Goal: Task Accomplishment & Management: Manage account settings

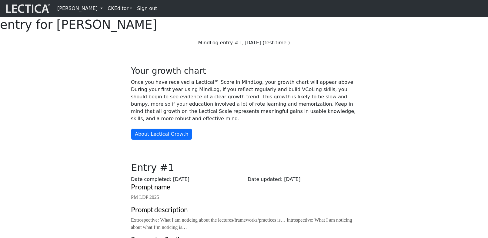
scroll to position [420, 0]
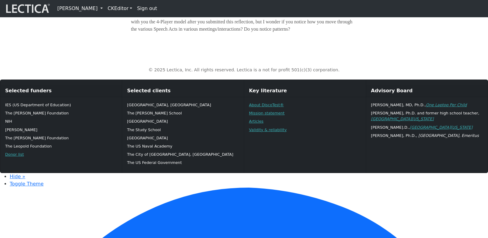
scroll to position [379, 0]
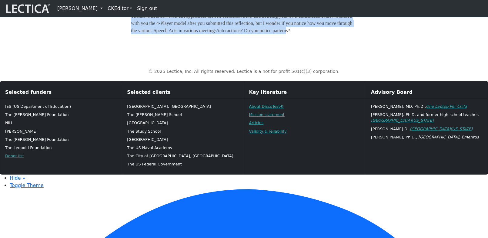
drag, startPoint x: 183, startPoint y: 177, endPoint x: 205, endPoint y: 110, distance: 70.6
drag, startPoint x: 175, startPoint y: 174, endPoint x: 185, endPoint y: 89, distance: 85.0
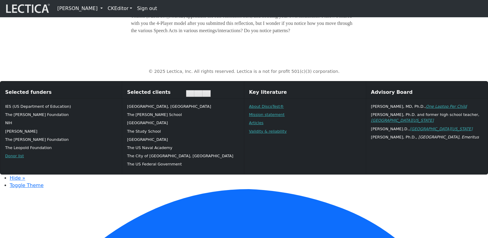
click at [105, 10] on link "[PERSON_NAME]" at bounding box center [80, 8] width 50 height 12
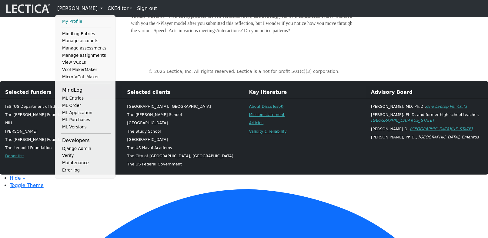
click at [76, 23] on link "My Profile" at bounding box center [86, 21] width 50 height 7
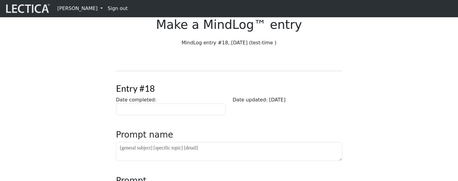
click at [88, 9] on link "Nicholas Maisano" at bounding box center [80, 8] width 50 height 12
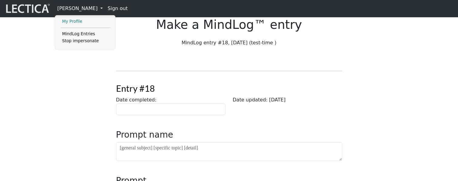
click at [77, 20] on link "My Profile" at bounding box center [86, 21] width 50 height 7
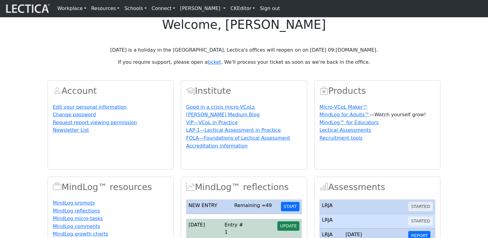
scroll to position [94, 0]
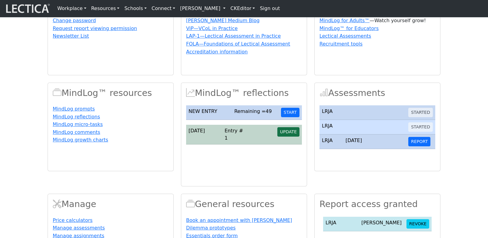
click at [288, 134] on span "UPDATE" at bounding box center [288, 131] width 17 height 5
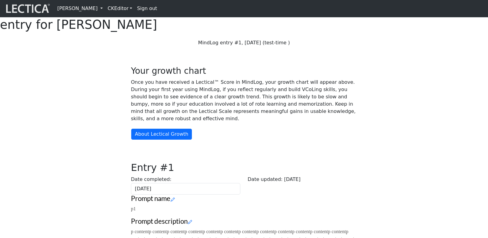
click at [99, 7] on link "[PERSON_NAME]" at bounding box center [80, 8] width 50 height 12
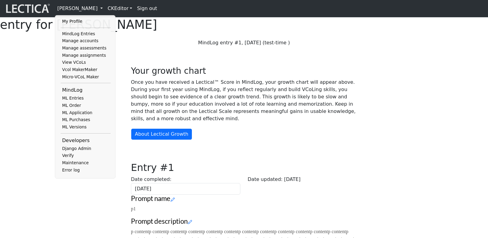
click at [79, 27] on ul "My Profile MindLog Entries Manage accounts Manage assessments Manage assignment…" at bounding box center [86, 96] width 50 height 156
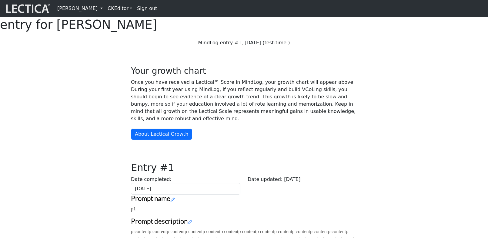
click at [105, 12] on link "[PERSON_NAME]" at bounding box center [80, 8] width 50 height 12
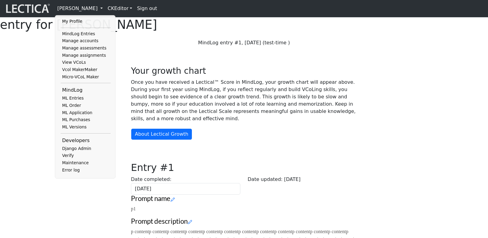
click at [80, 27] on ul "My Profile MindLog Entries Manage accounts Manage assessments Manage assignment…" at bounding box center [86, 96] width 50 height 156
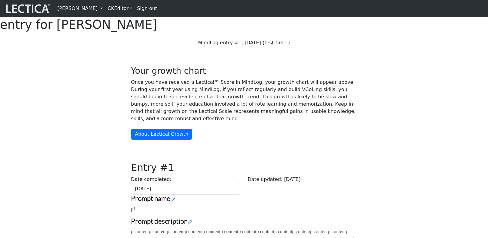
click at [86, 12] on link "[PERSON_NAME]" at bounding box center [80, 8] width 50 height 12
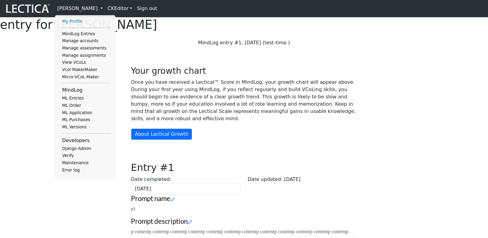
click at [76, 24] on link "My Profile" at bounding box center [86, 21] width 50 height 7
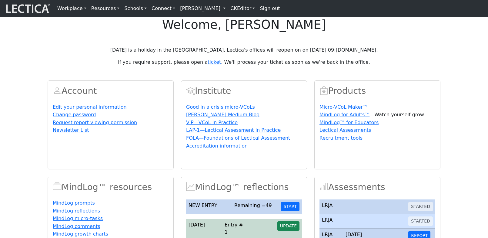
click at [448, 132] on section "Account Edit your personal information Change password Request report viewing p…" at bounding box center [244, 224] width 488 height 303
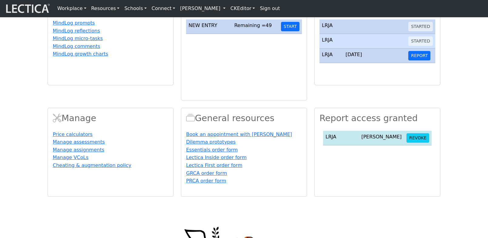
scroll to position [163, 0]
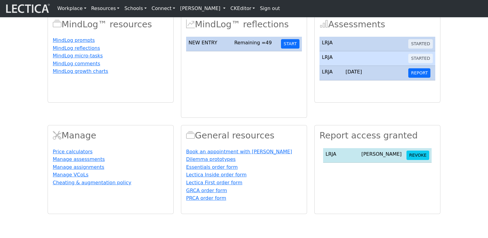
click at [446, 135] on section "Account Edit your personal information Change password Request report viewing p…" at bounding box center [244, 62] width 488 height 303
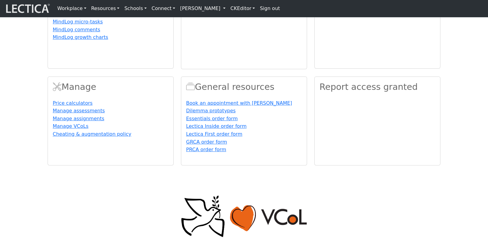
scroll to position [199, 0]
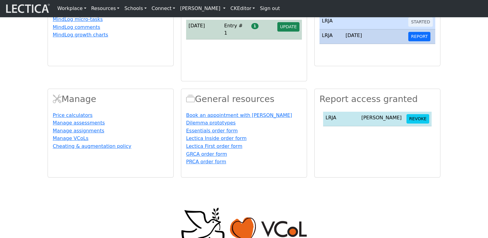
click at [457, 134] on section "Account Edit your personal information Change password Request report viewing p…" at bounding box center [244, 25] width 488 height 303
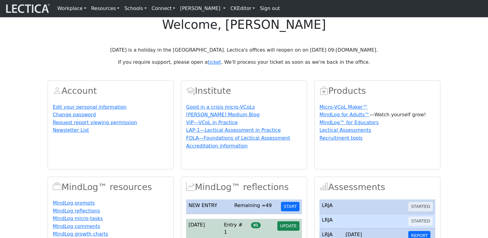
click at [204, 13] on link "[PERSON_NAME]" at bounding box center [203, 8] width 50 height 12
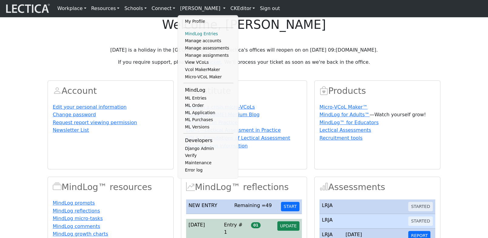
click at [196, 38] on link "MindLog Entries" at bounding box center [209, 33] width 50 height 7
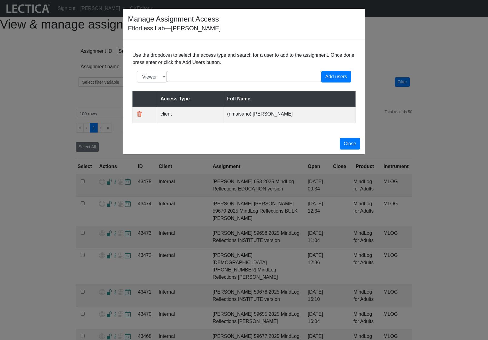
select select "icontains"
select select "100"
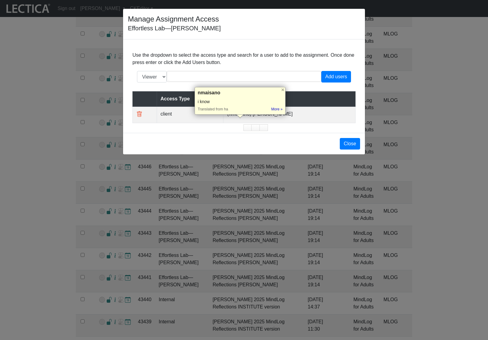
click at [307, 118] on td "(nmaisano) [PERSON_NAME]" at bounding box center [290, 114] width 132 height 16
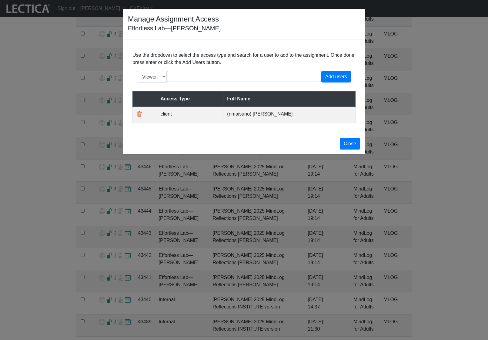
click at [237, 120] on td "(nmaisano) [PERSON_NAME]" at bounding box center [290, 114] width 132 height 16
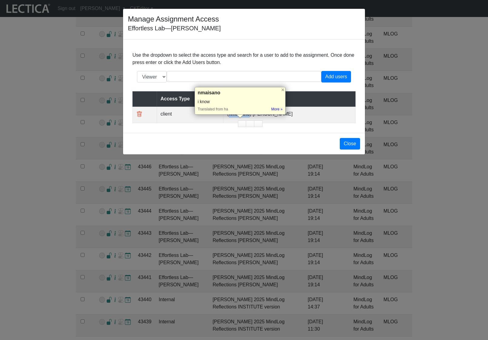
copy td "nmaisano"
